Goal: Transaction & Acquisition: Purchase product/service

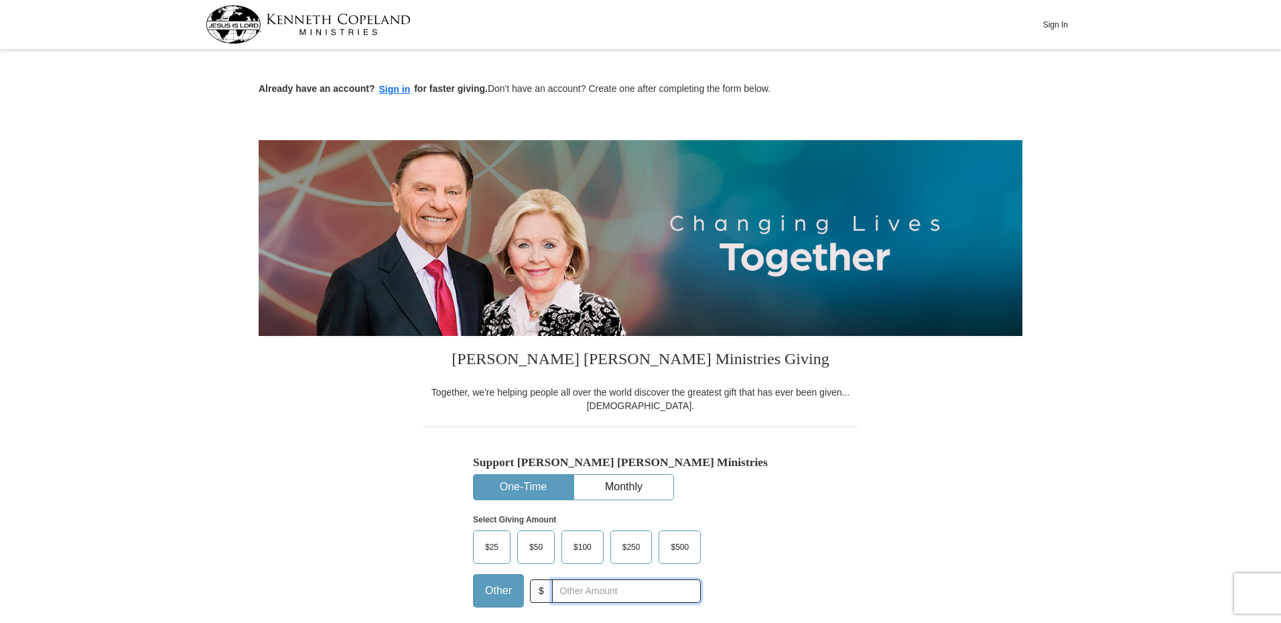
click at [573, 595] on input "text" at bounding box center [626, 590] width 149 height 23
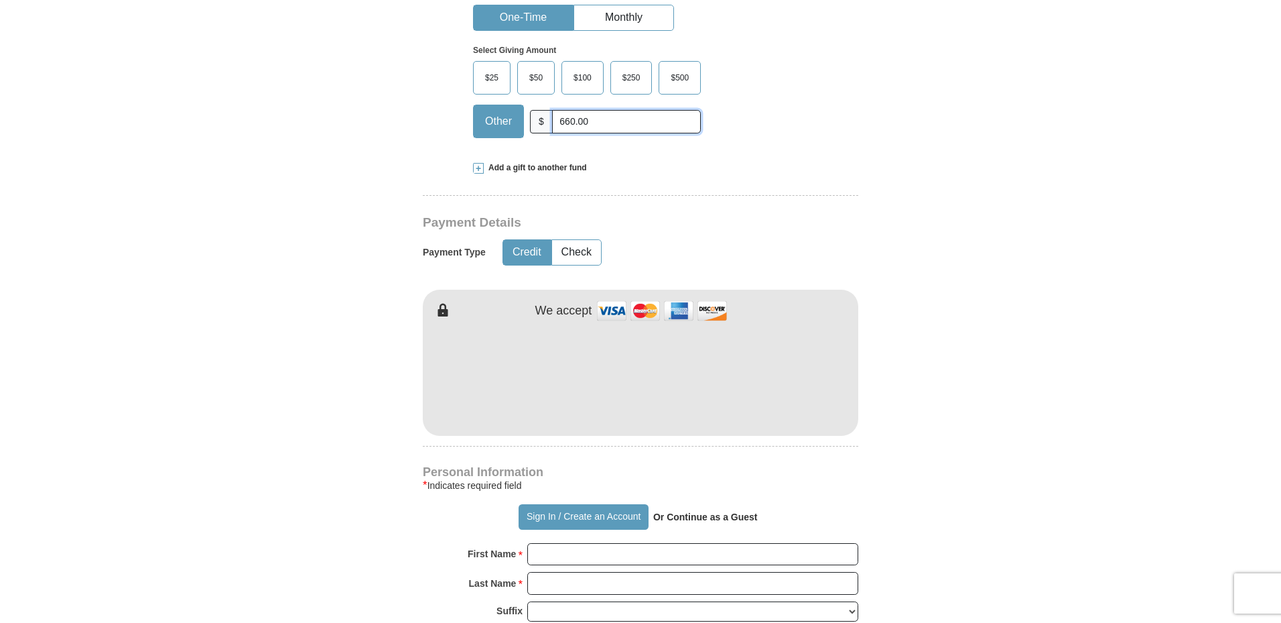
type input "660.00"
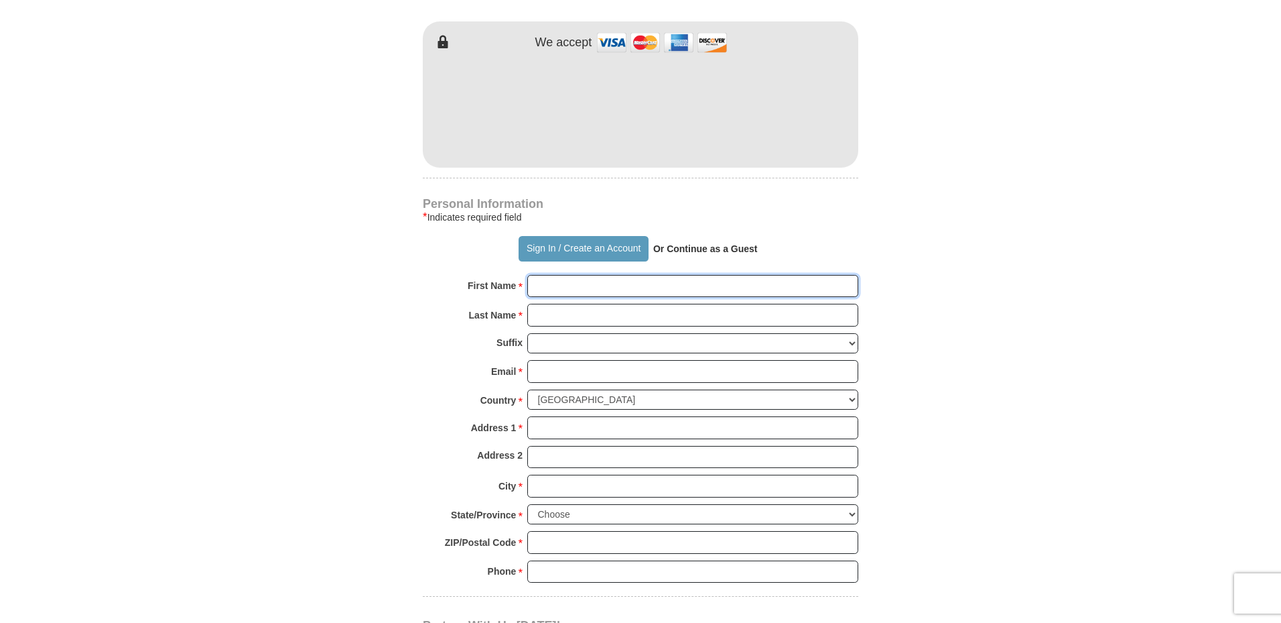
click at [554, 284] on input "First Name *" at bounding box center [692, 286] width 331 height 23
type input "[PERSON_NAME]"
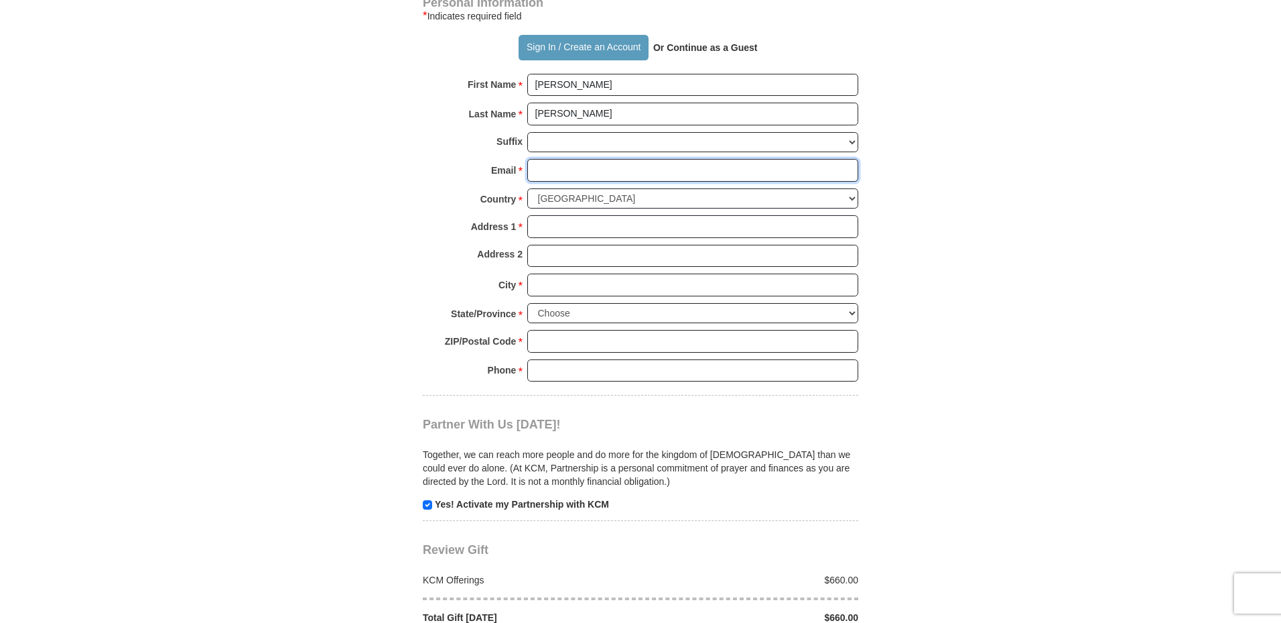
click at [554, 170] on input "Email *" at bounding box center [692, 170] width 331 height 23
type input "[EMAIL_ADDRESS][DOMAIN_NAME]"
type input "[STREET_ADDRESS]"
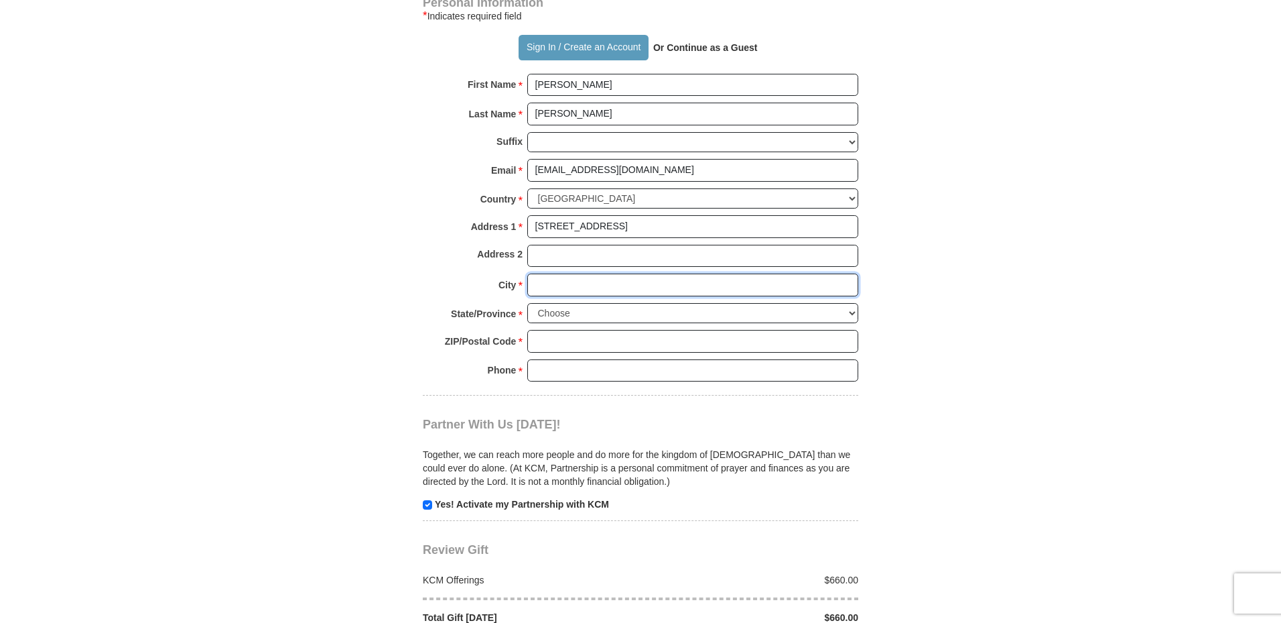
type input "[PERSON_NAME]"
select select "CO"
type input "80134"
type input "3038705170"
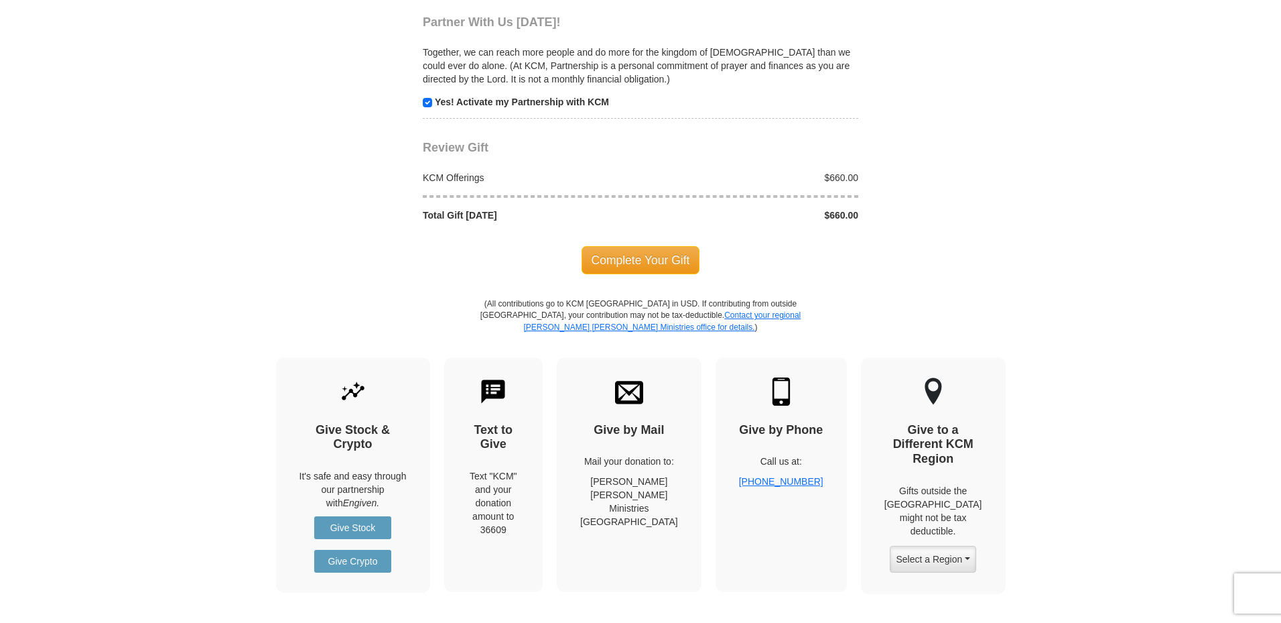
scroll to position [1407, 0]
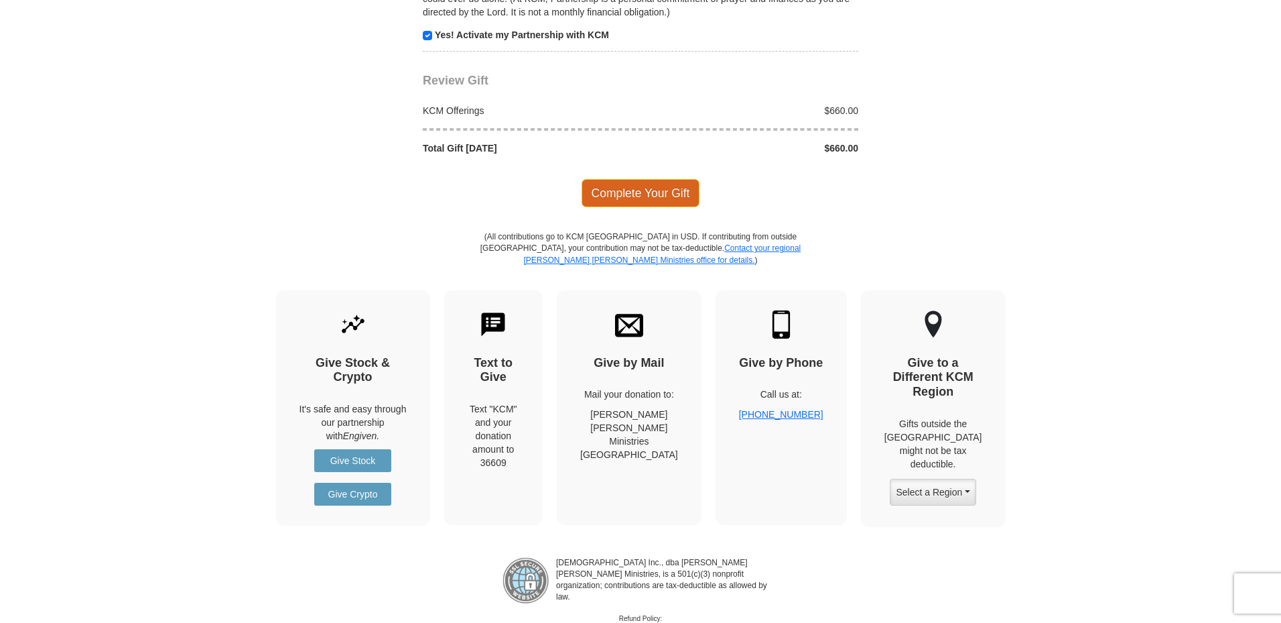
click at [630, 187] on span "Complete Your Gift" at bounding box center [641, 193] width 119 height 28
